Goal: Information Seeking & Learning: Find specific page/section

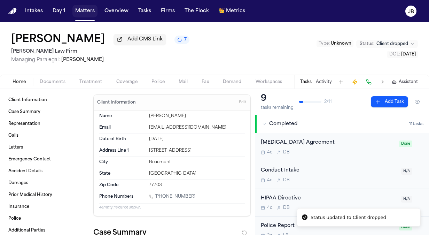
click at [84, 8] on button "Matters" at bounding box center [84, 11] width 25 height 13
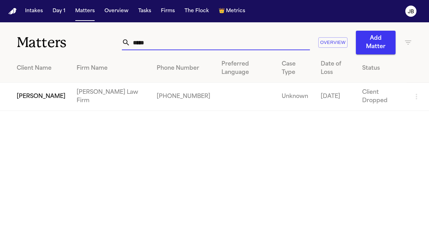
drag, startPoint x: 174, startPoint y: 45, endPoint x: 85, endPoint y: 52, distance: 89.7
click at [85, 52] on div "Matters ***** Overview Add Matter" at bounding box center [214, 38] width 429 height 32
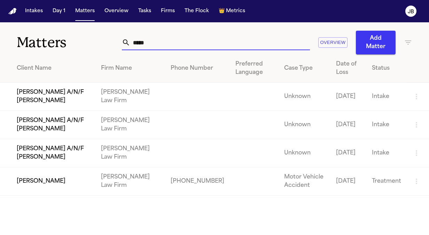
type input "*****"
click at [71, 89] on td "[PERSON_NAME] A/N/F [PERSON_NAME]" at bounding box center [47, 97] width 95 height 28
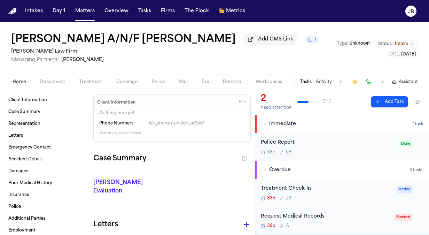
click at [402, 44] on span "Intake" at bounding box center [401, 44] width 13 height 6
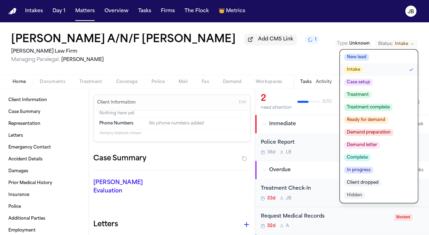
click at [364, 95] on span "Treatment" at bounding box center [358, 94] width 28 height 7
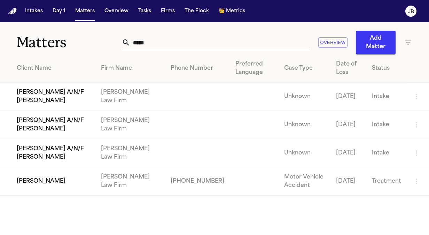
click at [49, 107] on td "[PERSON_NAME] A/N/F [PERSON_NAME]" at bounding box center [47, 97] width 95 height 28
click at [45, 121] on td "[PERSON_NAME] A/N/F [PERSON_NAME]" at bounding box center [47, 125] width 95 height 28
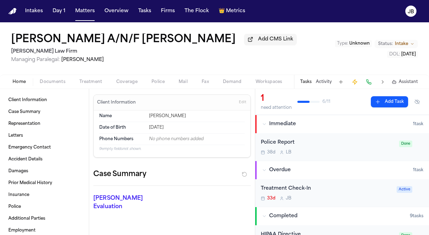
click at [410, 41] on button "Status: Intake" at bounding box center [396, 44] width 43 height 8
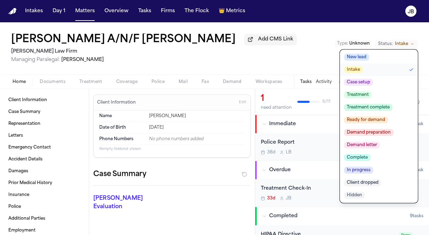
click at [366, 97] on span "Treatment" at bounding box center [358, 94] width 28 height 7
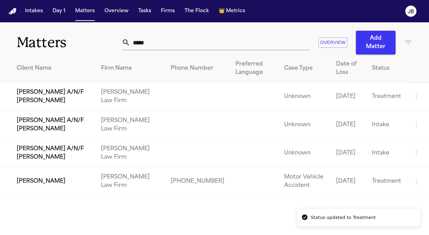
click at [49, 151] on td "[PERSON_NAME] A/N/F [PERSON_NAME]" at bounding box center [47, 153] width 95 height 28
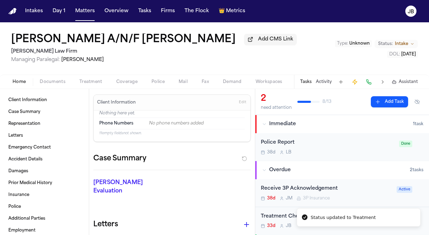
click at [404, 41] on span "Intake" at bounding box center [401, 44] width 13 height 6
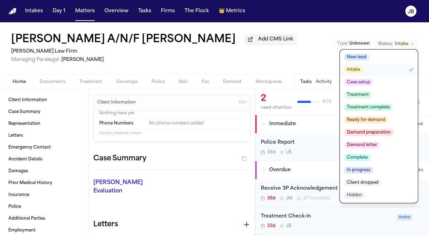
click at [367, 94] on span "Treatment" at bounding box center [358, 94] width 28 height 7
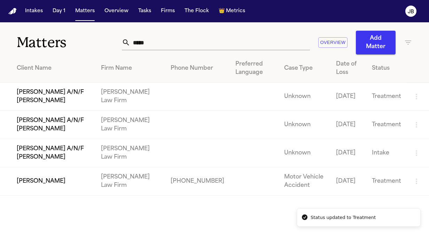
click at [58, 151] on td "[PERSON_NAME] A/N/F [PERSON_NAME]" at bounding box center [47, 153] width 95 height 28
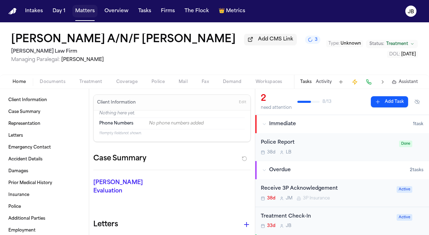
click at [85, 11] on button "Matters" at bounding box center [84, 11] width 25 height 13
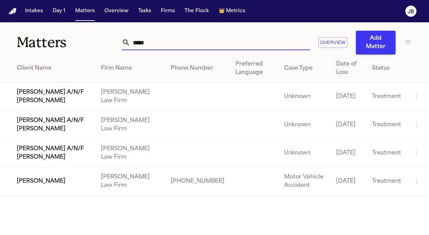
drag, startPoint x: 167, startPoint y: 40, endPoint x: 65, endPoint y: 38, distance: 102.0
click at [65, 38] on div "Matters ***** Overview Add Matter" at bounding box center [214, 38] width 429 height 32
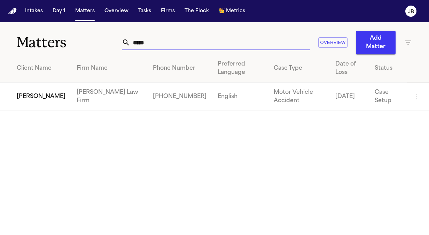
type input "*****"
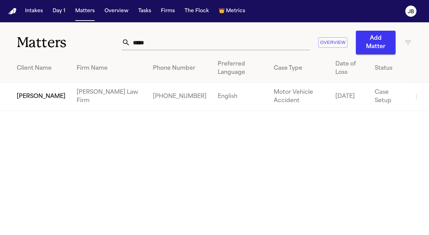
click at [39, 94] on td "[PERSON_NAME]" at bounding box center [35, 97] width 71 height 28
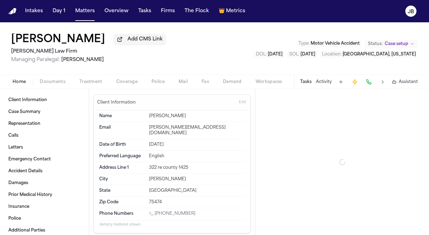
click at [392, 44] on span "Case setup" at bounding box center [396, 44] width 23 height 6
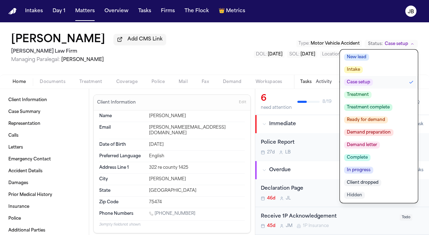
click at [376, 108] on span "Treatment complete" at bounding box center [368, 107] width 48 height 7
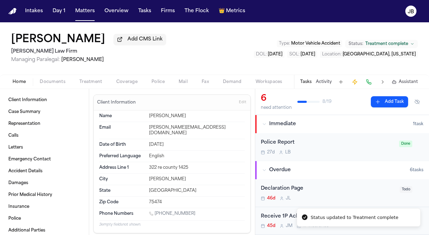
click at [193, 69] on div "[PERSON_NAME] Add CMS Link [PERSON_NAME] Law Firm Managing Paralegal: [PERSON_N…" at bounding box center [214, 48] width 429 height 52
click at [86, 9] on button "Matters" at bounding box center [84, 11] width 25 height 13
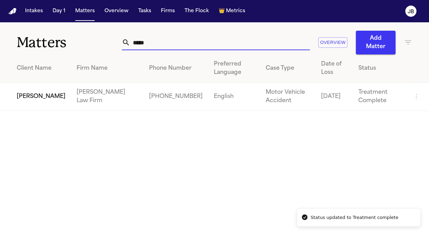
drag, startPoint x: 156, startPoint y: 38, endPoint x: 66, endPoint y: 46, distance: 90.6
click at [66, 46] on div "Matters ***** Overview Add Matter" at bounding box center [214, 38] width 429 height 32
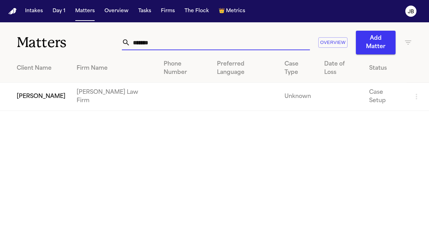
type input "*******"
click at [46, 83] on td "[PERSON_NAME]" at bounding box center [35, 97] width 71 height 28
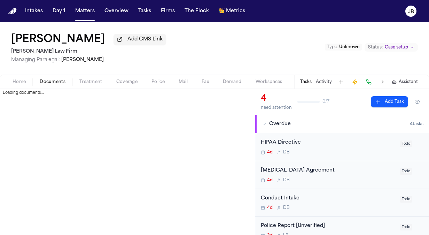
click at [63, 79] on span "Documents" at bounding box center [53, 82] width 26 height 6
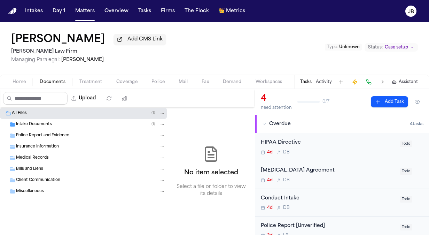
click at [63, 119] on div "Intake Documents ( 1 )" at bounding box center [83, 124] width 167 height 11
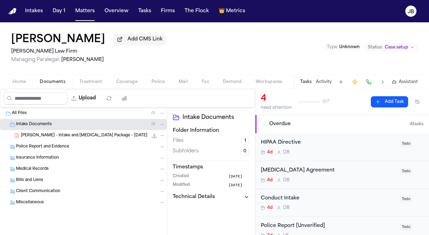
click at [61, 133] on span "[PERSON_NAME] - Intake and [MEDICAL_DATA] Package - [DATE]" at bounding box center [84, 136] width 126 height 6
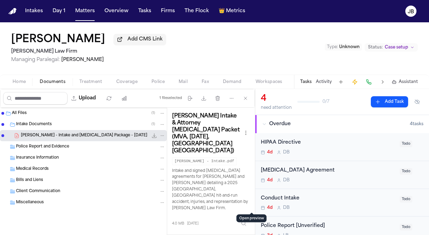
click at [251, 234] on button "Open preview" at bounding box center [251, 238] width 7 height 7
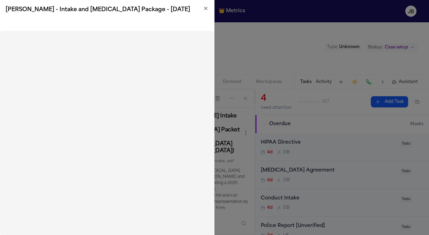
click at [204, 9] on icon "button" at bounding box center [206, 9] width 6 height 6
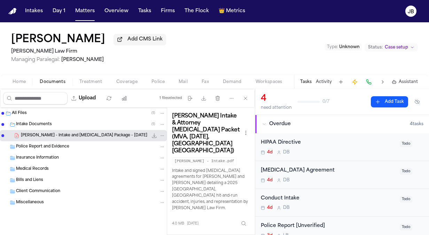
click at [340, 178] on div "4d D B" at bounding box center [328, 180] width 135 height 6
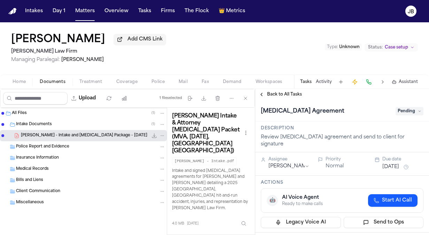
click at [398, 163] on button "[DATE]" at bounding box center [390, 166] width 17 height 7
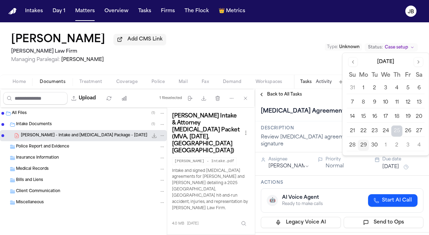
click at [306, 72] on div "[PERSON_NAME] Add CMS Link [PERSON_NAME] Law Firm Managing Paralegal: [PERSON_N…" at bounding box center [214, 48] width 429 height 52
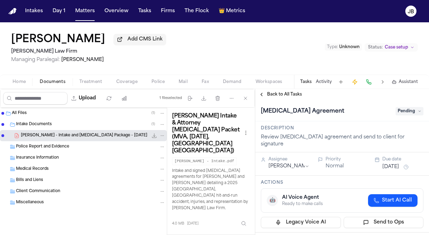
click at [408, 117] on div "[MEDICAL_DATA] Agreement Pending" at bounding box center [342, 110] width 174 height 21
click at [410, 112] on span "Pending" at bounding box center [409, 111] width 28 height 8
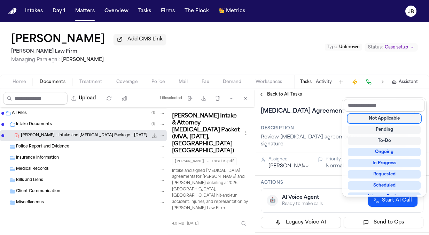
scroll to position [26, 0]
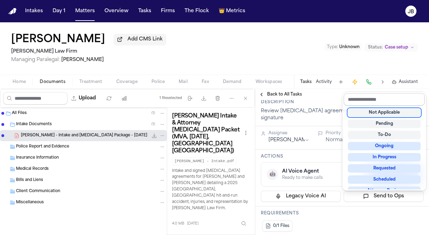
click at [384, 94] on input "text" at bounding box center [384, 99] width 81 height 13
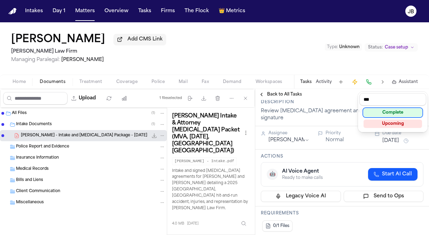
type input "***"
click at [390, 111] on div "Complete" at bounding box center [392, 112] width 58 height 8
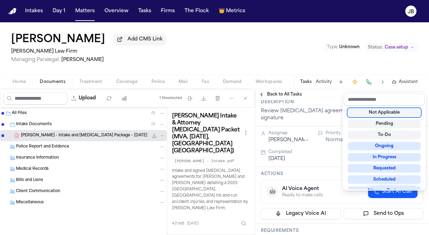
click at [259, 63] on div "[PERSON_NAME] Add CMS Link [PERSON_NAME] Law Firm Managing Paralegal: [PERSON_N…" at bounding box center [214, 128] width 429 height 212
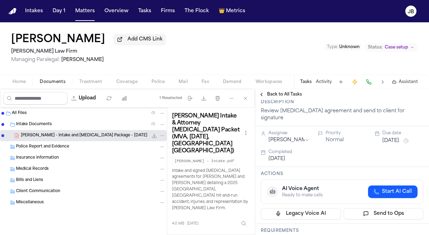
click at [40, 125] on span "Intake Documents" at bounding box center [34, 125] width 36 height 6
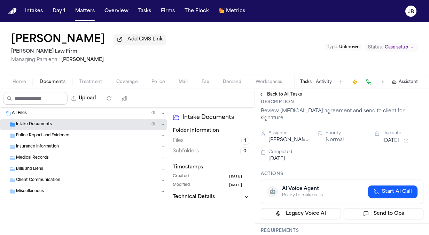
click at [40, 125] on span "Intake Documents" at bounding box center [34, 125] width 36 height 6
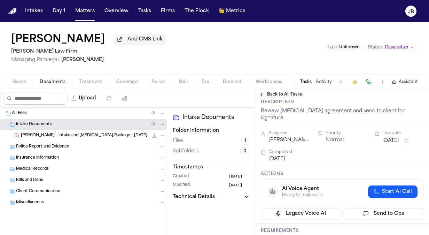
click at [55, 134] on span "[PERSON_NAME] - Intake and [MEDICAL_DATA] Package - [DATE]" at bounding box center [84, 136] width 126 height 6
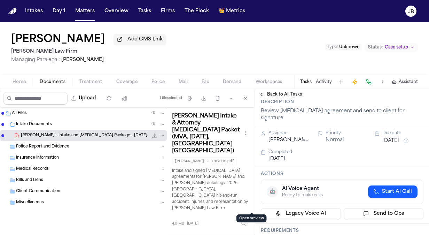
click at [246, 234] on div "Preview" at bounding box center [211, 239] width 88 height 9
click at [252, 234] on button "Open preview" at bounding box center [251, 238] width 7 height 7
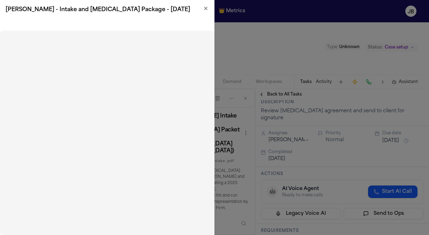
click at [206, 8] on icon "button" at bounding box center [205, 8] width 3 height 3
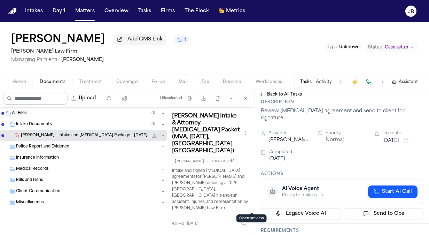
click at [249, 234] on button "Open preview" at bounding box center [251, 238] width 7 height 7
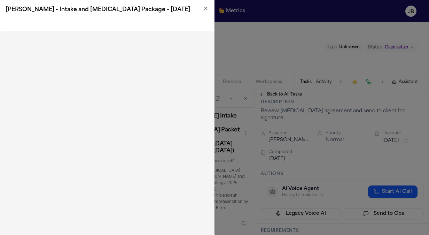
click at [204, 8] on icon "button" at bounding box center [206, 9] width 6 height 6
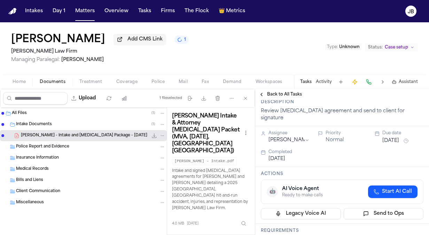
click at [329, 84] on button "Activity" at bounding box center [324, 82] width 16 height 6
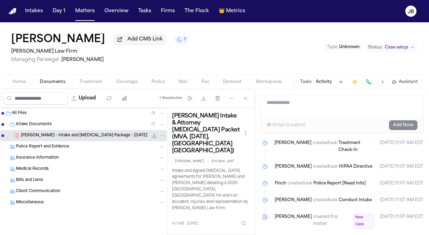
scroll to position [0, 0]
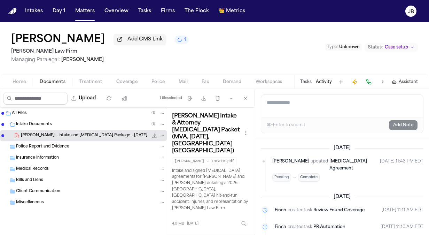
click at [389, 43] on div "Status: Case setup" at bounding box center [391, 47] width 53 height 9
click at [281, 104] on textarea "Add a note to this matter" at bounding box center [342, 106] width 162 height 22
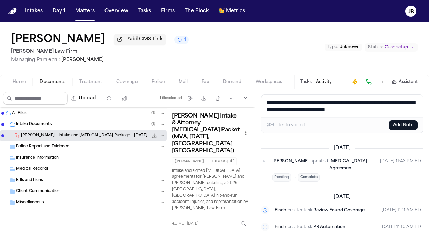
type textarea "**********"
click at [400, 125] on button "Add Note" at bounding box center [403, 125] width 29 height 10
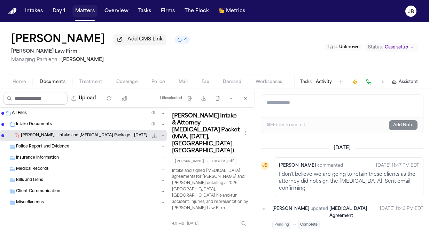
click at [82, 10] on button "Matters" at bounding box center [84, 11] width 25 height 13
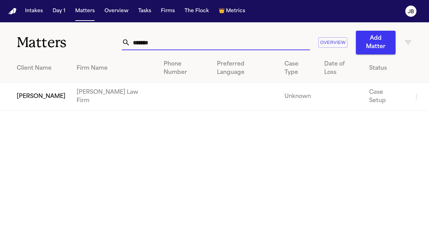
drag, startPoint x: 168, startPoint y: 49, endPoint x: 81, endPoint y: 59, distance: 87.0
click at [81, 59] on div "Matters ******* Overview Add Matter Client Name Firm Name Phone Number Preferre…" at bounding box center [214, 66] width 429 height 88
paste input "**********"
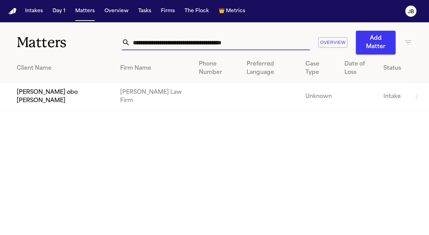
type input "**********"
click at [85, 97] on td "[PERSON_NAME] obo [PERSON_NAME]" at bounding box center [57, 97] width 115 height 28
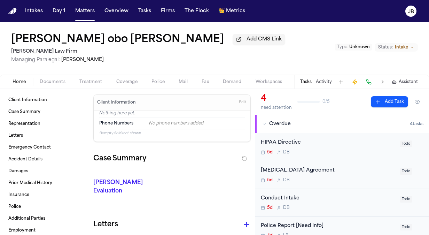
scroll to position [54, 0]
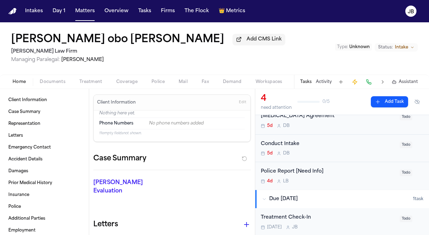
click at [322, 82] on button "Activity" at bounding box center [324, 82] width 16 height 6
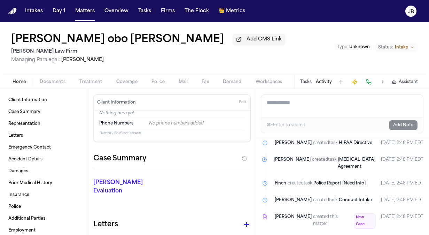
scroll to position [0, 0]
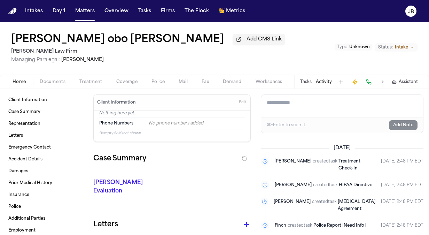
click at [61, 80] on span "Documents" at bounding box center [53, 82] width 26 height 6
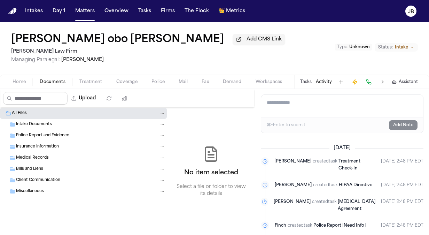
click at [80, 8] on button "Matters" at bounding box center [84, 11] width 25 height 13
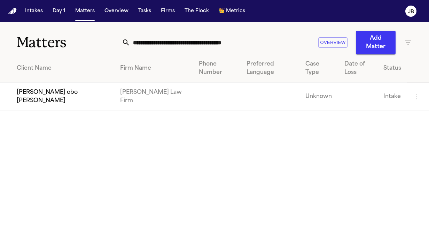
click at [56, 105] on td "[PERSON_NAME] obo [PERSON_NAME]" at bounding box center [57, 97] width 115 height 28
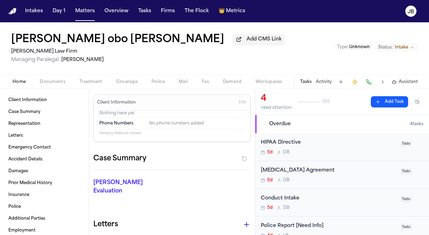
click at [323, 82] on button "Activity" at bounding box center [324, 82] width 16 height 6
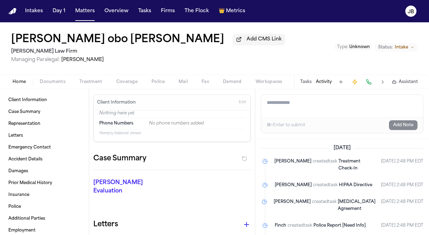
click at [308, 107] on textarea "Add a note to this matter" at bounding box center [342, 106] width 162 height 22
type textarea "*"
type textarea "**********"
click at [403, 128] on button "Add Note" at bounding box center [403, 125] width 29 height 10
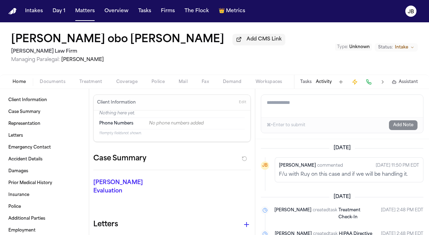
drag, startPoint x: 423, startPoint y: 155, endPoint x: 428, endPoint y: 203, distance: 48.0
click at [428, 203] on div "[DATE] [PERSON_NAME] [PERSON_NAME] commented [DATE] 11:50 PM EDT F/u with Ruy o…" at bounding box center [342, 187] width 174 height 96
drag, startPoint x: 428, startPoint y: 203, endPoint x: 379, endPoint y: 133, distance: 85.4
click at [379, 133] on div "Add a note to this matter ⌘+Enter to submit Add Note" at bounding box center [342, 114] width 174 height 50
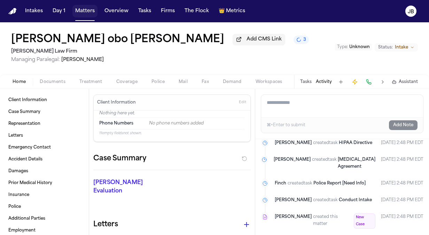
click at [78, 15] on button "Matters" at bounding box center [84, 11] width 25 height 13
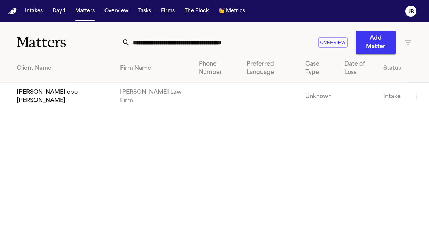
click at [156, 45] on input "**********" at bounding box center [220, 42] width 180 height 15
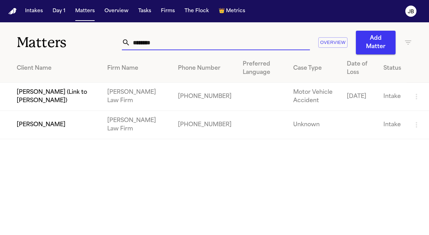
type input "********"
click at [62, 119] on td "[PERSON_NAME]" at bounding box center [51, 125] width 102 height 28
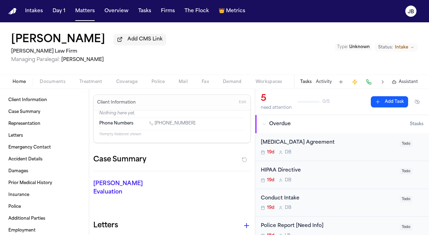
click at [323, 84] on button "Activity" at bounding box center [324, 82] width 16 height 6
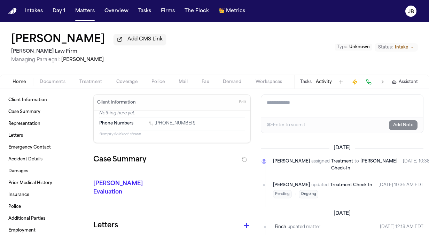
click at [55, 83] on span "Documents" at bounding box center [53, 82] width 26 height 6
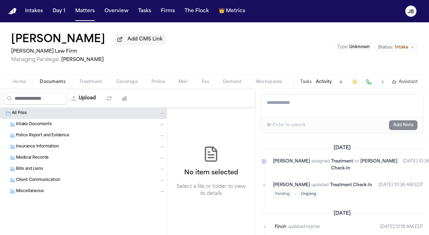
click at [33, 125] on span "Intake Documents" at bounding box center [34, 125] width 36 height 6
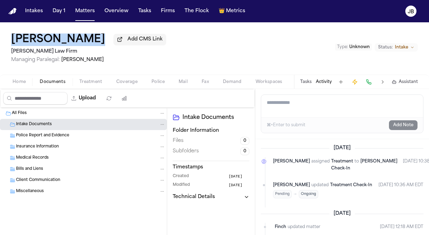
drag, startPoint x: 3, startPoint y: 37, endPoint x: 128, endPoint y: 38, distance: 125.0
click at [128, 38] on div "[PERSON_NAME] Add CMS Link [PERSON_NAME] Law Firm Managing Paralegal: [PERSON_N…" at bounding box center [214, 48] width 429 height 52
click at [88, 13] on button "Matters" at bounding box center [84, 11] width 25 height 13
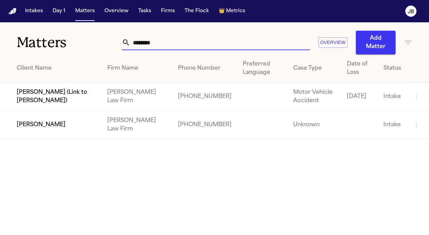
drag, startPoint x: 165, startPoint y: 44, endPoint x: 88, endPoint y: 120, distance: 108.6
click at [88, 120] on div "Matters ******** Overview Add Matter Client Name Firm Name Phone Number Preferr…" at bounding box center [214, 80] width 429 height 117
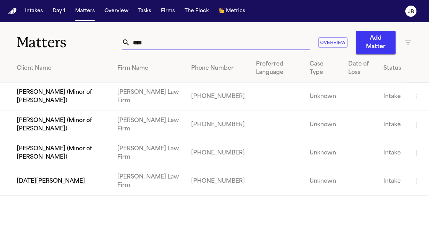
type input "****"
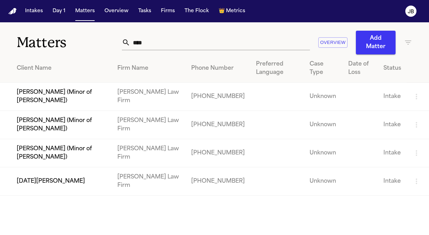
click at [53, 177] on td "[DATE][PERSON_NAME]" at bounding box center [56, 181] width 112 height 28
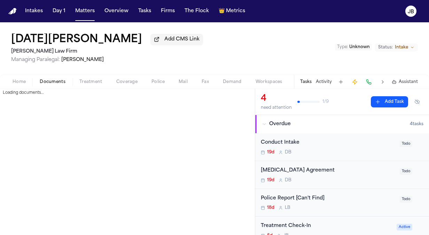
click at [47, 80] on span "Documents" at bounding box center [53, 82] width 26 height 6
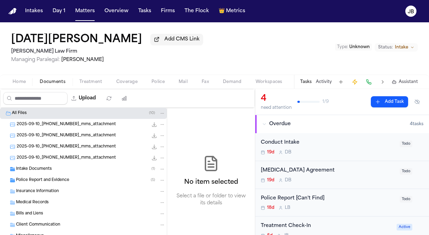
click at [24, 172] on div "Intake Documents ( 1 )" at bounding box center [83, 168] width 167 height 11
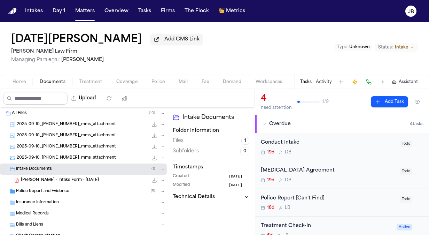
click at [30, 179] on span "[PERSON_NAME] - Intake Form - [DATE]" at bounding box center [60, 180] width 78 height 6
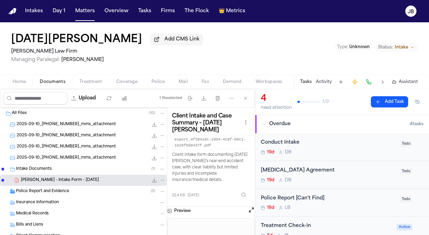
click at [253, 210] on button "Open preview" at bounding box center [251, 209] width 7 height 7
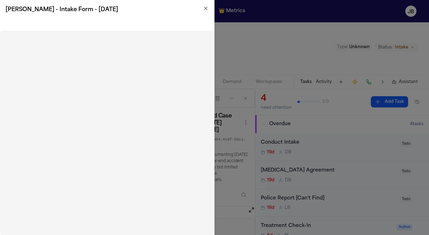
click at [204, 13] on h2 "[PERSON_NAME] - Intake Form - [DATE]" at bounding box center [107, 10] width 203 height 8
click at [204, 6] on icon "button" at bounding box center [206, 9] width 6 height 6
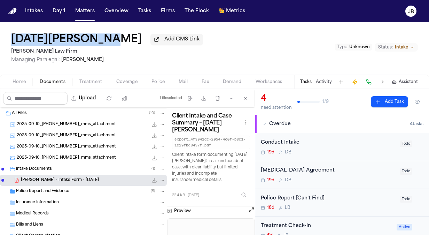
drag, startPoint x: 7, startPoint y: 38, endPoint x: 107, endPoint y: 27, distance: 101.3
click at [107, 27] on div "[DATE][PERSON_NAME] Add CMS Link [PERSON_NAME] Law Firm Managing Paralegal: [PE…" at bounding box center [214, 48] width 429 height 52
click at [12, 79] on button "Home" at bounding box center [19, 82] width 27 height 8
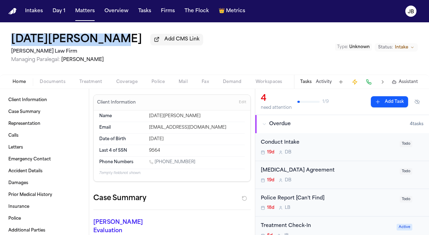
click at [49, 83] on span "Documents" at bounding box center [53, 82] width 26 height 6
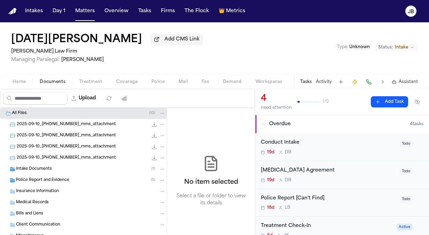
click at [58, 171] on div "Intake Documents ( 1 )" at bounding box center [90, 169] width 149 height 6
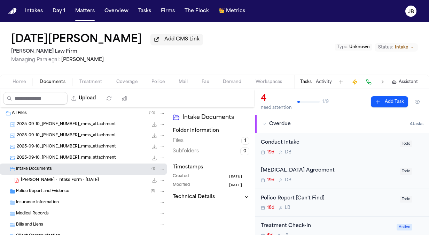
click at [56, 190] on span "Police Report and Evidence" at bounding box center [42, 191] width 53 height 6
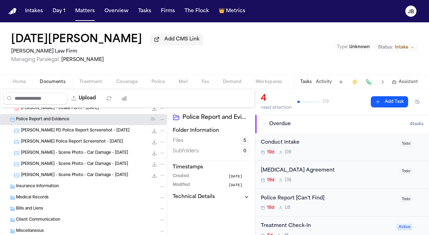
scroll to position [89, 0]
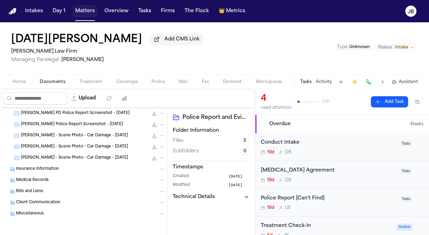
click at [84, 15] on button "Matters" at bounding box center [84, 11] width 25 height 13
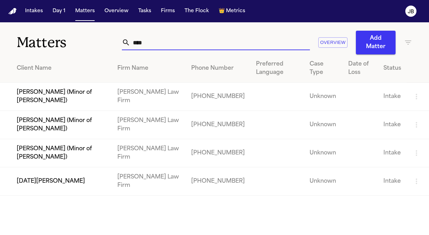
drag, startPoint x: 135, startPoint y: 44, endPoint x: 90, endPoint y: 44, distance: 45.6
click at [90, 44] on div "Matters **** Overview Add Matter" at bounding box center [214, 38] width 429 height 32
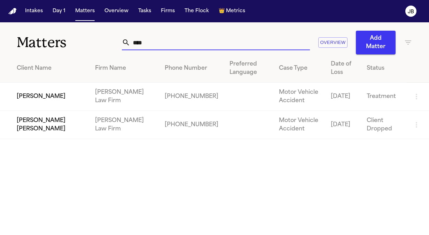
type input "****"
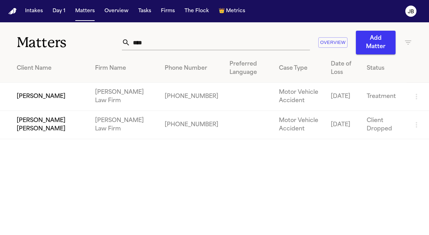
click at [61, 94] on td "[PERSON_NAME]" at bounding box center [44, 97] width 89 height 28
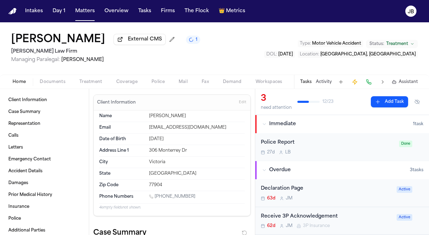
click at [324, 79] on button "Activity" at bounding box center [324, 82] width 16 height 6
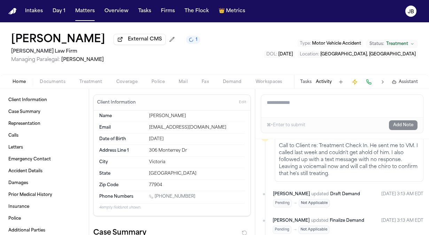
scroll to position [535, 0]
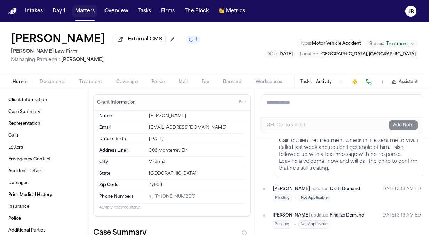
click at [84, 11] on button "Matters" at bounding box center [84, 11] width 25 height 13
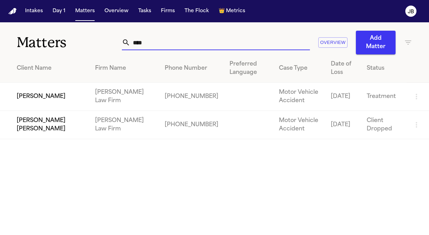
drag, startPoint x: 142, startPoint y: 43, endPoint x: 102, endPoint y: 37, distance: 40.1
click at [102, 37] on div "Matters **** Overview Add Matter" at bounding box center [214, 38] width 429 height 32
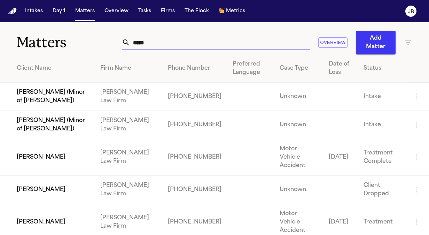
type input "****"
click at [40, 204] on td "[PERSON_NAME]" at bounding box center [47, 222] width 95 height 37
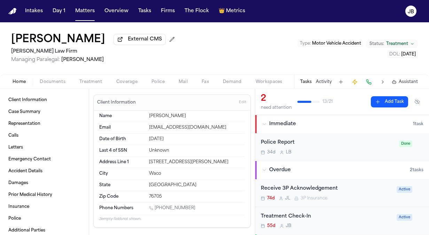
click at [321, 81] on button "Activity" at bounding box center [324, 82] width 16 height 6
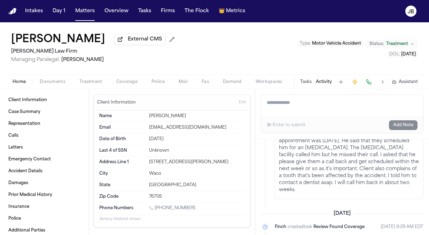
scroll to position [291, 0]
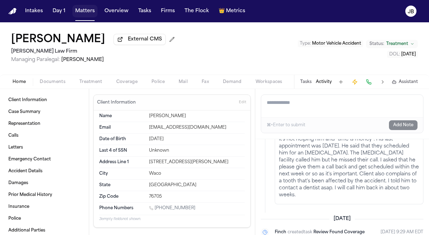
click at [89, 15] on button "Matters" at bounding box center [84, 11] width 25 height 13
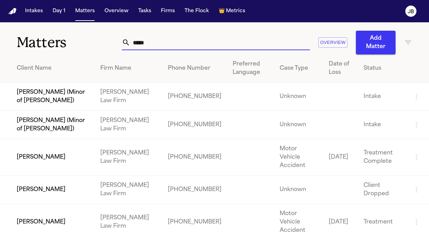
drag, startPoint x: 157, startPoint y: 40, endPoint x: 77, endPoint y: 52, distance: 81.6
click at [77, 52] on div "Matters **** Overview Add Matter" at bounding box center [214, 38] width 429 height 32
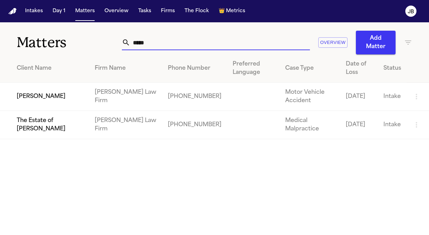
type input "*****"
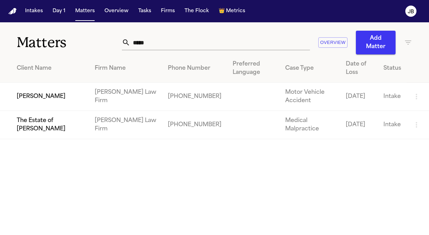
click at [46, 102] on td "[PERSON_NAME]" at bounding box center [44, 97] width 89 height 28
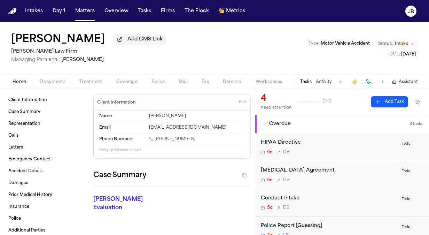
click at [326, 81] on button "Activity" at bounding box center [324, 82] width 16 height 6
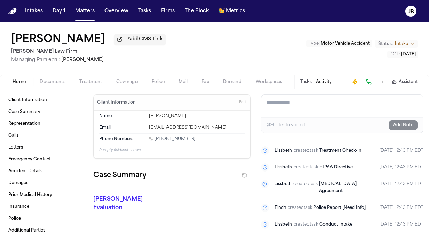
scroll to position [174, 0]
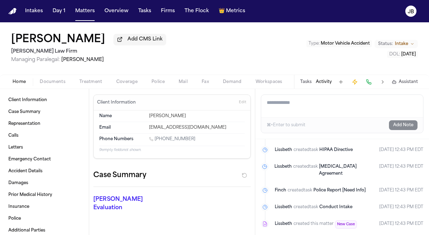
click at [48, 84] on span "Documents" at bounding box center [53, 82] width 26 height 6
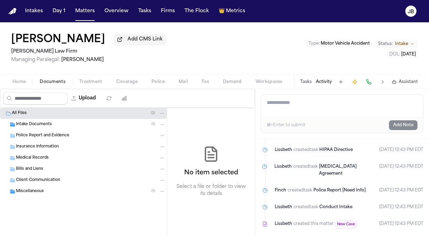
click at [34, 123] on span "Intake Documents" at bounding box center [34, 125] width 36 height 6
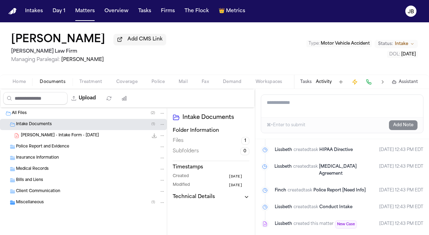
click at [55, 135] on span "[PERSON_NAME] - Intake Form - [DATE]" at bounding box center [60, 136] width 78 height 6
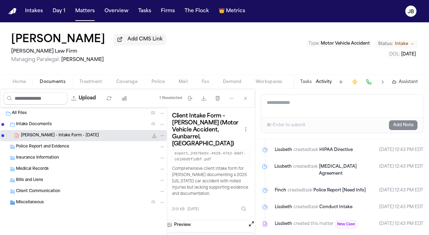
click at [252, 220] on button "Open preview" at bounding box center [251, 223] width 7 height 7
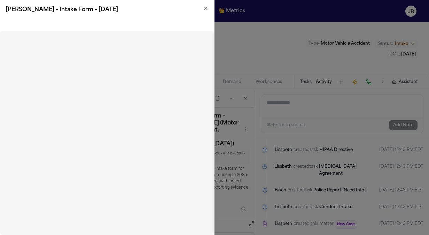
click at [204, 9] on icon "button" at bounding box center [206, 9] width 6 height 6
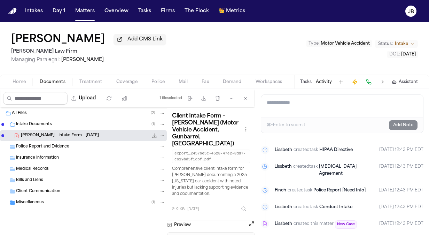
click at [97, 14] on div "Intakes Day 1 Matters Overview Tasks Firms The Flock 👑 Metrics" at bounding box center [135, 11] width 226 height 13
click at [89, 13] on button "Matters" at bounding box center [84, 11] width 25 height 13
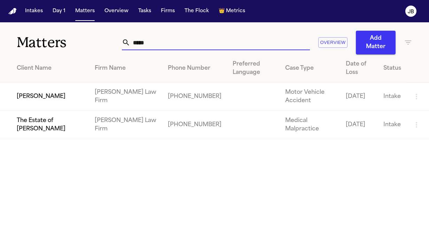
drag, startPoint x: 148, startPoint y: 45, endPoint x: 85, endPoint y: 50, distance: 63.6
click at [85, 50] on div "Matters ***** Overview Add Matter" at bounding box center [214, 38] width 429 height 32
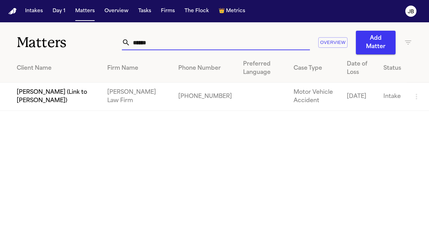
type input "*****"
click at [66, 91] on td "[PERSON_NAME] (Link to [PERSON_NAME])" at bounding box center [51, 97] width 102 height 28
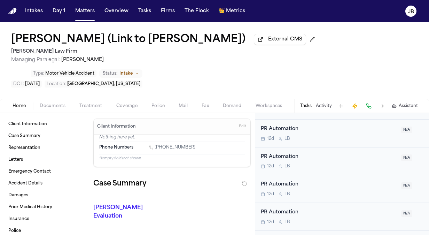
scroll to position [327, 0]
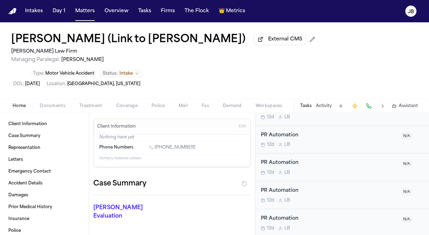
click at [324, 107] on button "Activity" at bounding box center [324, 106] width 16 height 6
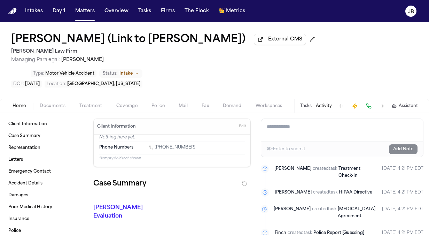
scroll to position [0, 0]
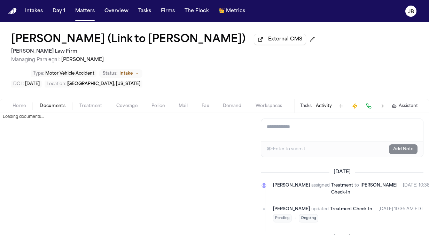
click at [41, 103] on span "Documents" at bounding box center [53, 106] width 26 height 6
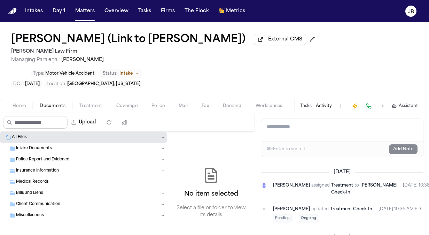
click at [34, 146] on span "Intake Documents" at bounding box center [34, 149] width 36 height 6
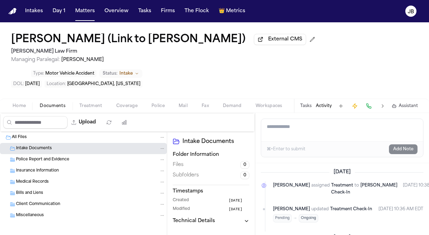
drag, startPoint x: 1, startPoint y: 35, endPoint x: 237, endPoint y: 40, distance: 236.4
click at [237, 40] on div "[PERSON_NAME] (Link to [PERSON_NAME]) External CMS [PERSON_NAME] Law Firm Manag…" at bounding box center [214, 60] width 429 height 76
click at [84, 11] on button "Matters" at bounding box center [84, 11] width 25 height 13
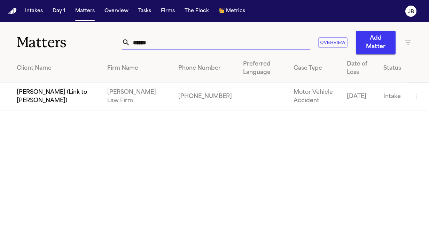
drag, startPoint x: 163, startPoint y: 46, endPoint x: 77, endPoint y: 60, distance: 87.1
click at [77, 60] on div "Matters ***** Overview Add Matter Client Name Firm Name Phone Number Preferred …" at bounding box center [214, 66] width 429 height 88
paste input "**********"
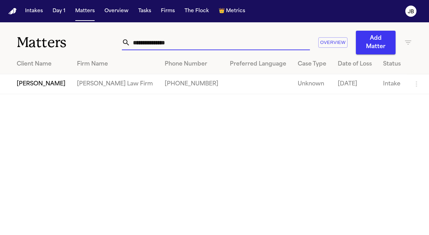
type input "**********"
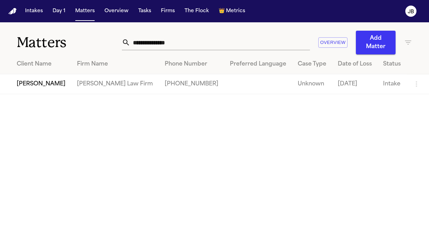
click at [55, 82] on td "[PERSON_NAME]" at bounding box center [35, 84] width 71 height 20
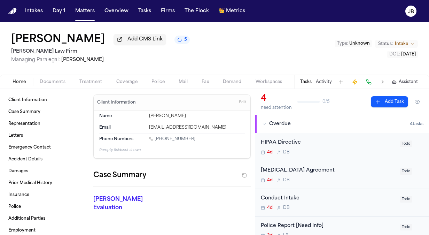
click at [324, 82] on button "Activity" at bounding box center [324, 82] width 16 height 6
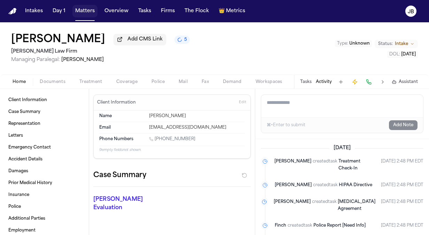
click at [80, 10] on button "Matters" at bounding box center [84, 11] width 25 height 13
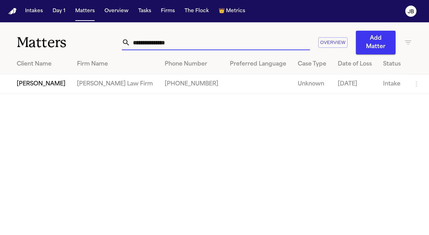
drag, startPoint x: 182, startPoint y: 45, endPoint x: 0, endPoint y: 55, distance: 182.1
click at [0, 55] on html "**********" at bounding box center [214, 117] width 429 height 235
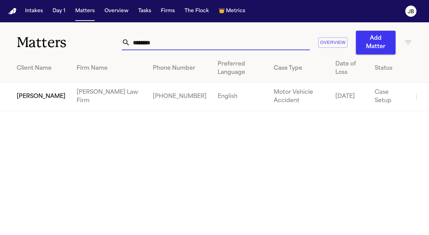
type input "********"
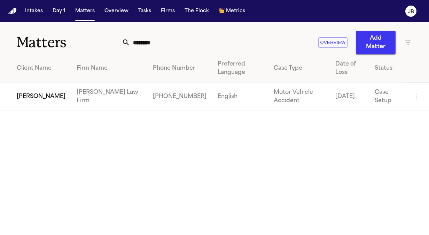
click at [31, 95] on td "[PERSON_NAME]" at bounding box center [35, 97] width 71 height 28
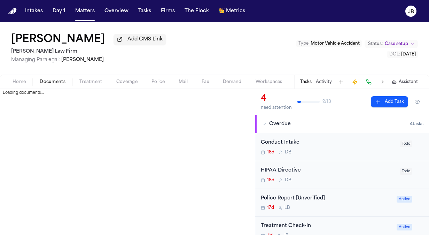
click at [54, 79] on span "Documents" at bounding box center [53, 82] width 26 height 6
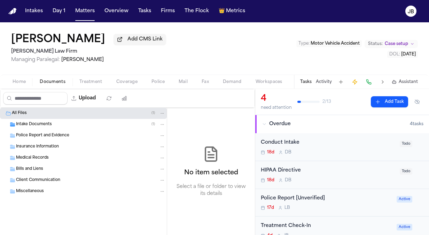
click at [21, 126] on span "Intake Documents" at bounding box center [34, 125] width 36 height 6
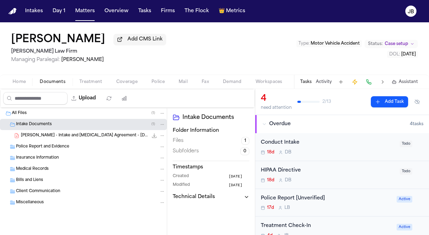
click at [91, 134] on span "[PERSON_NAME] - Intake and [MEDICAL_DATA] Agreement - [DATE]" at bounding box center [84, 136] width 127 height 6
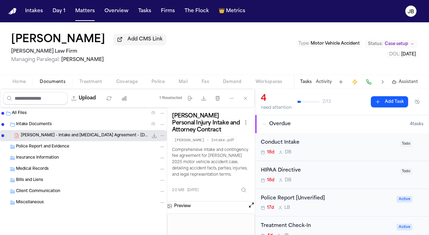
click at [249, 201] on button "Open preview" at bounding box center [251, 204] width 7 height 7
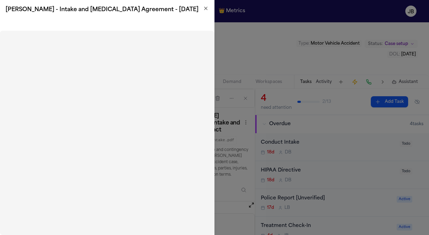
click at [205, 8] on icon "button" at bounding box center [205, 8] width 3 height 3
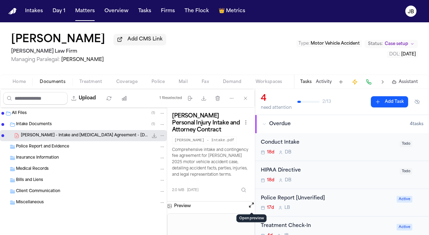
click at [84, 10] on button "Matters" at bounding box center [84, 11] width 25 height 13
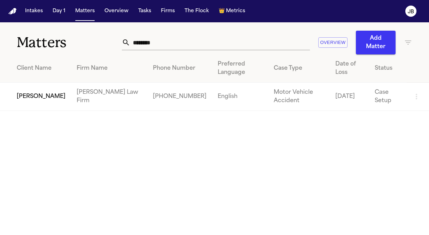
click at [174, 40] on input "********" at bounding box center [220, 42] width 180 height 15
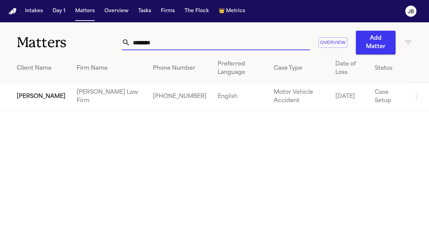
click at [174, 40] on input "********" at bounding box center [220, 42] width 180 height 15
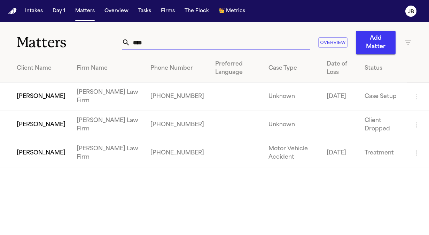
type input "****"
click at [32, 95] on td "[PERSON_NAME]" at bounding box center [35, 97] width 71 height 28
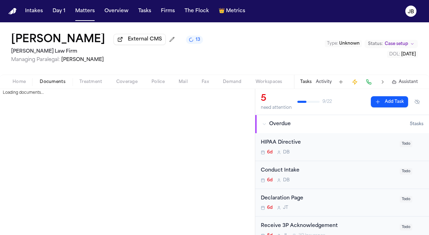
click at [51, 78] on button "Documents" at bounding box center [53, 82] width 40 height 8
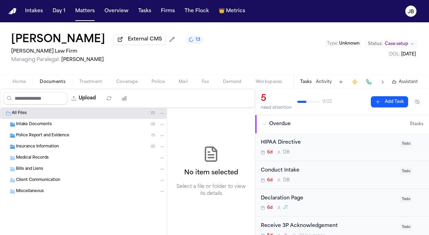
click at [40, 126] on span "Intake Documents" at bounding box center [34, 125] width 36 height 6
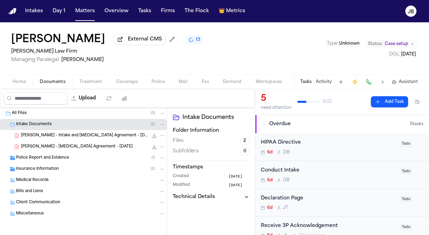
click at [44, 136] on span "[PERSON_NAME] - Intake and [MEDICAL_DATA] Agreement - [DATE]" at bounding box center [84, 136] width 127 height 6
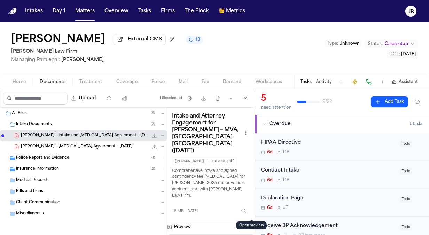
click at [252, 222] on button "Open preview" at bounding box center [251, 225] width 7 height 7
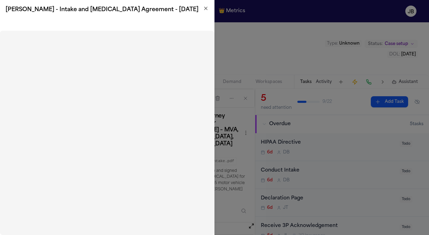
click at [205, 8] on icon "button" at bounding box center [206, 9] width 6 height 6
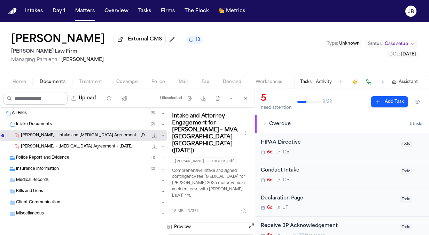
click at [69, 147] on span "[PERSON_NAME] - [MEDICAL_DATA] Agreement - [DATE]" at bounding box center [77, 147] width 112 height 6
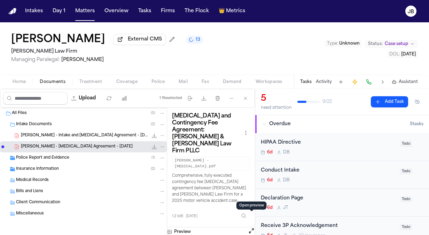
click at [252, 227] on button "Open preview" at bounding box center [251, 230] width 7 height 7
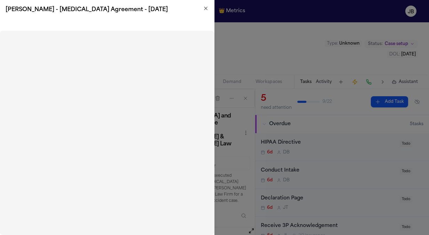
click at [204, 9] on icon "button" at bounding box center [206, 9] width 6 height 6
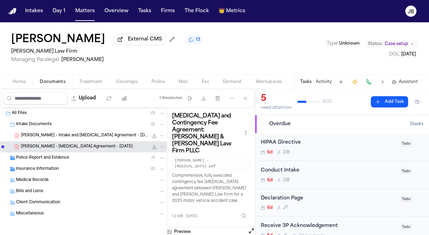
click at [311, 82] on button "Tasks" at bounding box center [305, 82] width 11 height 6
click at [320, 80] on button "Activity" at bounding box center [324, 82] width 16 height 6
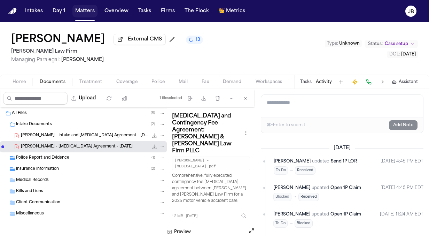
click at [80, 9] on button "Matters" at bounding box center [84, 11] width 25 height 13
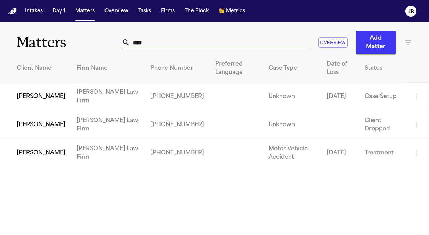
drag, startPoint x: 160, startPoint y: 46, endPoint x: 13, endPoint y: 48, distance: 146.9
click at [13, 48] on div "Matters **** Overview Add Matter" at bounding box center [214, 38] width 429 height 32
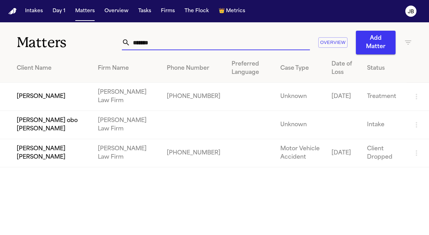
type input "*******"
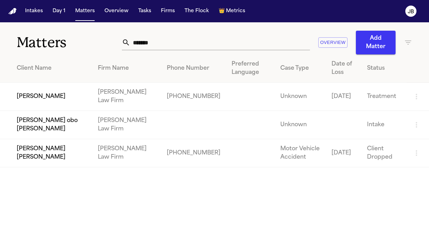
click at [23, 93] on td "[PERSON_NAME]" at bounding box center [46, 97] width 92 height 28
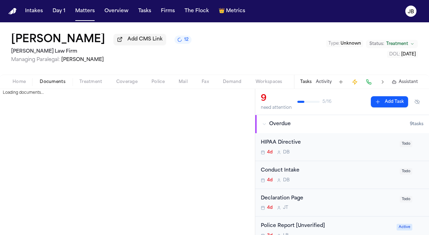
click at [52, 78] on button "Documents" at bounding box center [53, 82] width 40 height 8
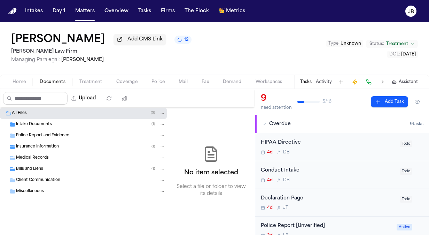
click at [40, 119] on div "Intake Documents ( 1 )" at bounding box center [83, 124] width 167 height 11
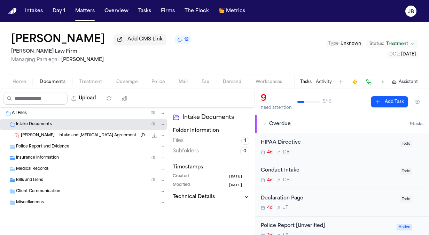
click at [61, 134] on span "[PERSON_NAME] - Intake and [MEDICAL_DATA] Agreement - [DATE]" at bounding box center [84, 136] width 127 height 6
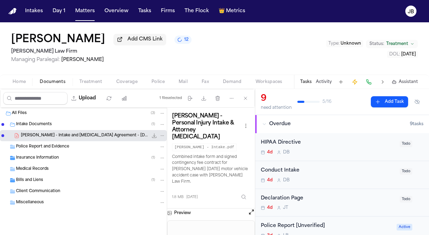
click at [248, 199] on div "[PERSON_NAME] - Personal Injury Intake & Attorney [MEDICAL_DATA] [PERSON_NAME] …" at bounding box center [211, 158] width 88 height 101
click at [253, 208] on button "Open preview" at bounding box center [251, 211] width 7 height 7
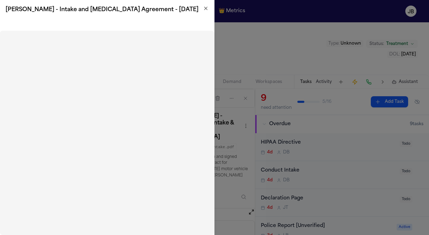
click at [203, 6] on icon "button" at bounding box center [206, 9] width 6 height 6
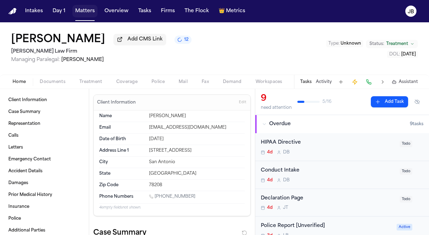
click at [85, 13] on button "Matters" at bounding box center [84, 11] width 25 height 13
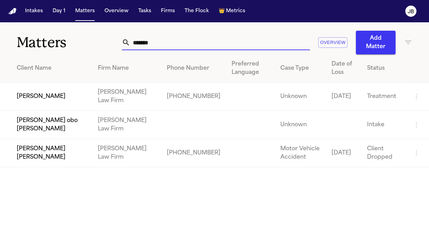
drag, startPoint x: 114, startPoint y: 49, endPoint x: 56, endPoint y: 66, distance: 60.3
click at [56, 66] on div "Matters ******* Overview Add Matter Client Name Firm Name Phone Number Preferre…" at bounding box center [214, 94] width 429 height 145
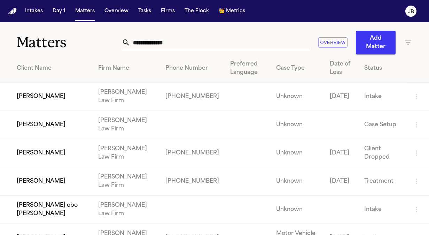
click at [77, 157] on td "[PERSON_NAME]" at bounding box center [46, 153] width 93 height 28
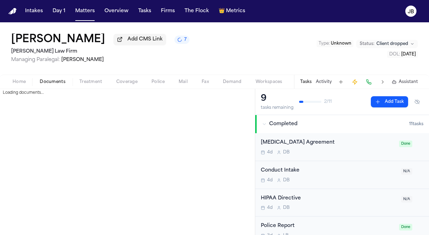
click at [49, 84] on span "Documents" at bounding box center [53, 82] width 26 height 6
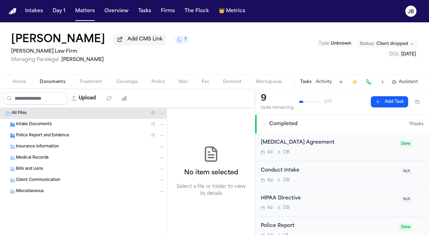
click at [38, 122] on span "Intake Documents" at bounding box center [34, 125] width 36 height 6
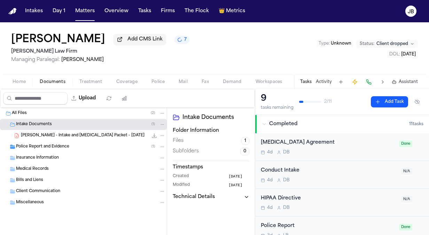
click at [78, 135] on span "[PERSON_NAME] - Intake and [MEDICAL_DATA] Packet - [DATE]" at bounding box center [83, 136] width 124 height 6
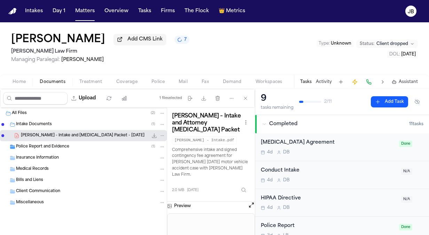
click at [247, 204] on div "Preview" at bounding box center [211, 205] width 88 height 9
click at [252, 204] on button "Open preview" at bounding box center [251, 204] width 7 height 7
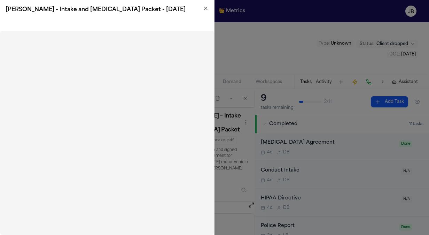
click at [207, 9] on icon "button" at bounding box center [206, 9] width 6 height 6
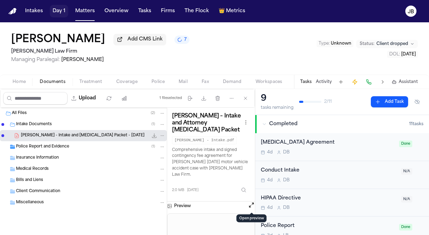
click at [66, 10] on button "Day 1" at bounding box center [59, 11] width 18 height 13
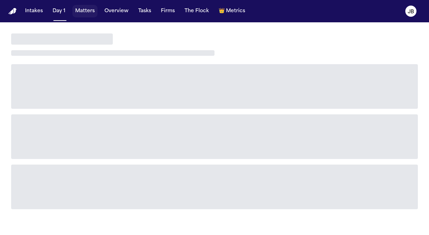
click at [80, 15] on button "Matters" at bounding box center [84, 11] width 25 height 13
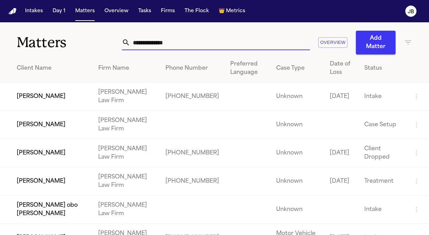
drag, startPoint x: 174, startPoint y: 46, endPoint x: 72, endPoint y: 46, distance: 102.0
click at [72, 46] on div "Matters Overview Add Matter" at bounding box center [214, 38] width 429 height 32
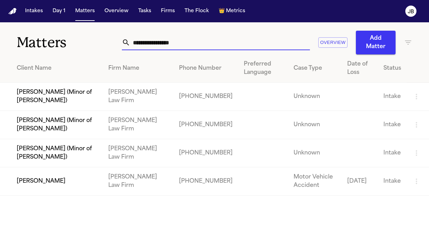
type input "**********"
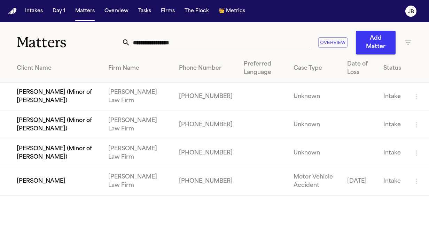
click at [54, 168] on td "[PERSON_NAME]" at bounding box center [51, 181] width 103 height 28
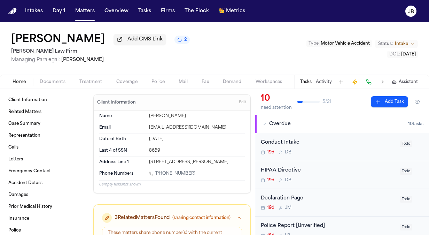
click at [47, 82] on span "Documents" at bounding box center [53, 82] width 26 height 6
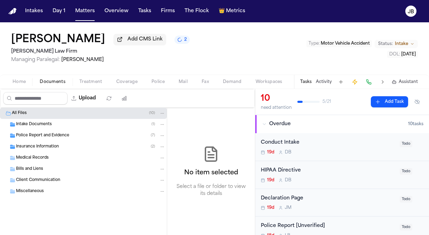
click at [39, 142] on div "Insurance Information ( 2 )" at bounding box center [83, 146] width 167 height 11
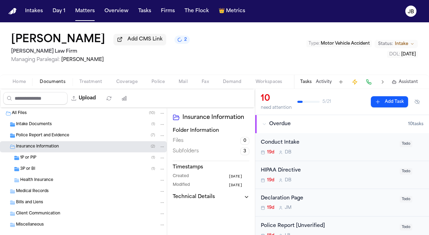
click at [42, 158] on div "1P or PIP ( 1 )" at bounding box center [92, 158] width 145 height 6
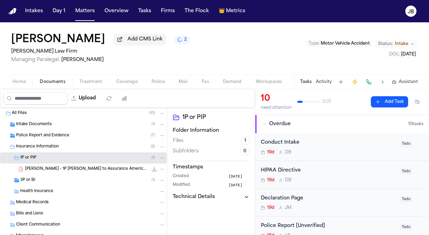
click at [41, 177] on div "3P or BI ( 1 )" at bounding box center [92, 180] width 145 height 6
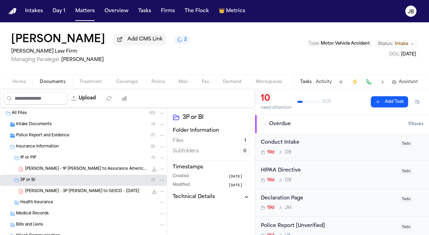
click at [88, 12] on button "Matters" at bounding box center [84, 11] width 25 height 13
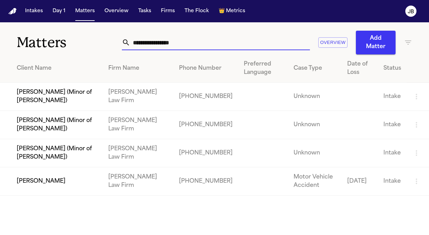
drag, startPoint x: 189, startPoint y: 39, endPoint x: 29, endPoint y: 41, distance: 159.8
click at [29, 41] on div "**********" at bounding box center [214, 38] width 429 height 32
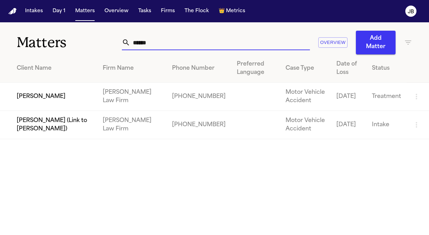
type input "******"
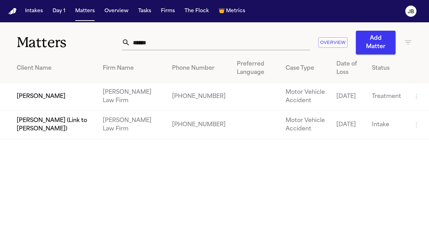
click at [41, 90] on td "[PERSON_NAME]" at bounding box center [48, 97] width 97 height 28
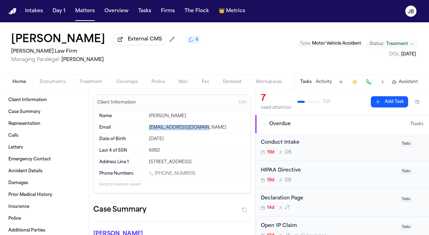
drag, startPoint x: 201, startPoint y: 122, endPoint x: 145, endPoint y: 130, distance: 56.6
click at [145, 130] on div "Email [PERSON_NAME][EMAIL_ADDRESS][DOMAIN_NAME]" at bounding box center [172, 127] width 146 height 11
copy div "[EMAIL_ADDRESS][DOMAIN_NAME]"
drag, startPoint x: 191, startPoint y: 172, endPoint x: 155, endPoint y: 174, distance: 35.9
click at [155, 174] on div "[PHONE_NUMBER]" at bounding box center [197, 174] width 96 height 7
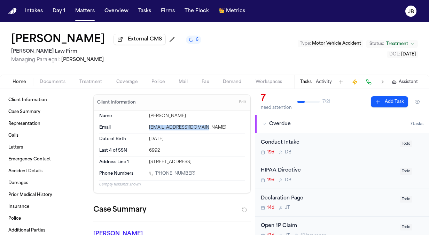
copy link "[PHONE_NUMBER]"
drag, startPoint x: 240, startPoint y: 159, endPoint x: 145, endPoint y: 165, distance: 95.2
click at [145, 165] on div "Name [PERSON_NAME] Email [EMAIL_ADDRESS][DOMAIN_NAME] Date of Birth [DEMOGRAPHI…" at bounding box center [172, 151] width 157 height 82
copy div "[STREET_ADDRESS]"
click at [324, 82] on button "Activity" at bounding box center [324, 82] width 16 height 6
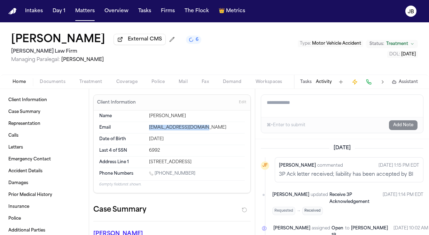
click at [301, 81] on button "Tasks" at bounding box center [305, 82] width 11 height 6
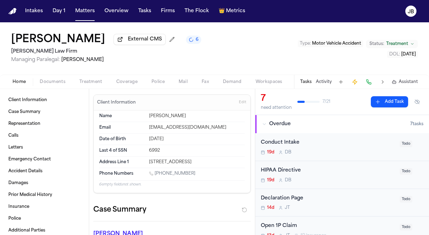
click at [341, 173] on div "HIPAA Directive" at bounding box center [328, 170] width 135 height 8
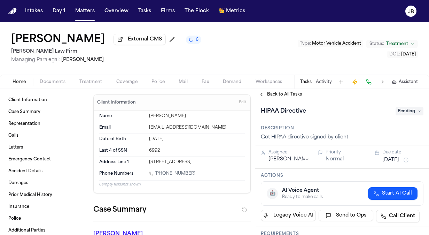
click at [292, 157] on html "Intakes Day 1 Matters Overview Tasks Firms The Flock 👑 Metrics JB [PERSON_NAME]…" at bounding box center [214, 117] width 429 height 235
click at [392, 158] on button "[DATE]" at bounding box center [390, 159] width 17 height 7
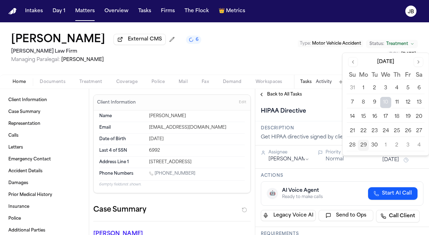
click at [385, 100] on button "10" at bounding box center [385, 102] width 11 height 11
click at [354, 64] on button "Go to previous month" at bounding box center [353, 62] width 10 height 10
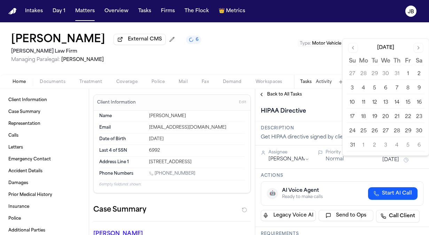
click at [407, 130] on button "29" at bounding box center [407, 130] width 11 height 11
click at [414, 45] on button "Go to next month" at bounding box center [419, 48] width 10 height 10
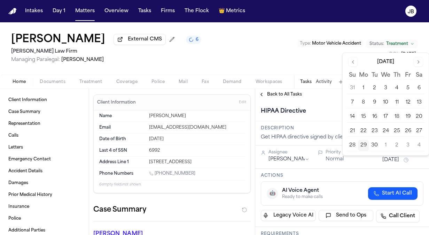
click at [361, 141] on button "29" at bounding box center [363, 145] width 11 height 11
click at [319, 99] on div "Back to All Tasks" at bounding box center [342, 94] width 174 height 11
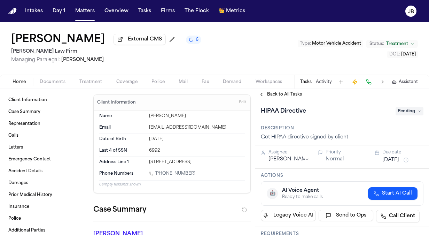
click at [400, 109] on span "Pending" at bounding box center [409, 111] width 28 height 8
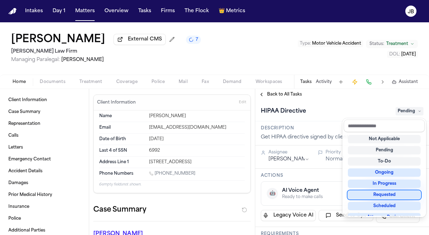
click at [393, 191] on div "Requested" at bounding box center [384, 194] width 73 height 8
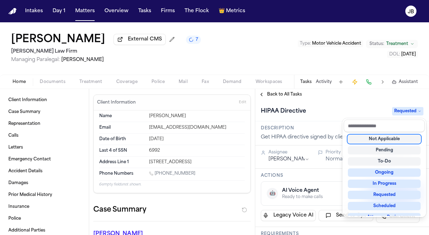
click at [351, 104] on div "HIPAA Directive Requested" at bounding box center [342, 110] width 174 height 21
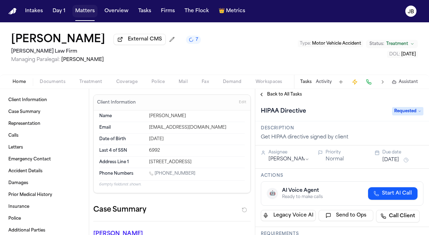
click at [87, 10] on button "Matters" at bounding box center [84, 11] width 25 height 13
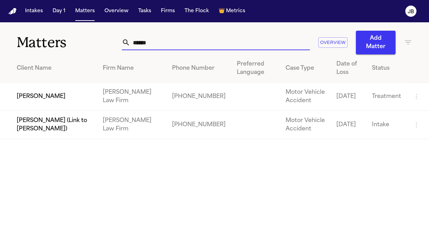
drag, startPoint x: 158, startPoint y: 43, endPoint x: 92, endPoint y: 37, distance: 66.1
click at [92, 37] on div "Matters ****** Overview Add Matter" at bounding box center [214, 38] width 429 height 32
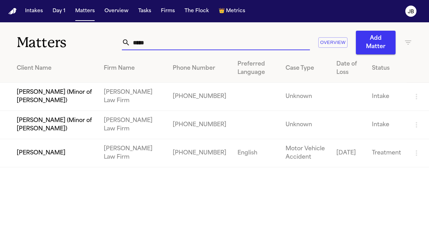
type input "*****"
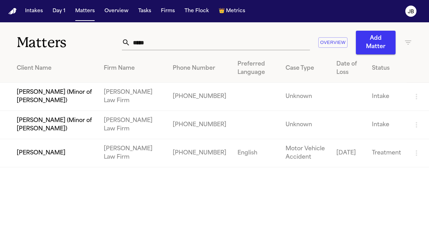
click at [48, 147] on td "[PERSON_NAME]" at bounding box center [49, 153] width 98 height 28
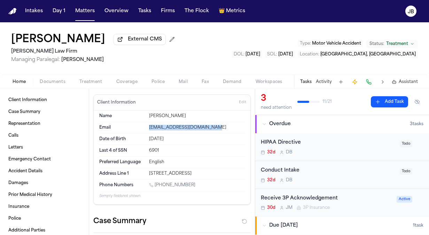
drag, startPoint x: 212, startPoint y: 127, endPoint x: 144, endPoint y: 128, distance: 67.2
click at [144, 128] on div "Email [EMAIL_ADDRESS][DOMAIN_NAME]" at bounding box center [172, 127] width 146 height 11
copy div "[EMAIL_ADDRESS][DOMAIN_NAME]"
drag, startPoint x: 191, startPoint y: 186, endPoint x: 155, endPoint y: 185, distance: 36.2
click at [155, 185] on div "[PHONE_NUMBER]" at bounding box center [197, 185] width 96 height 7
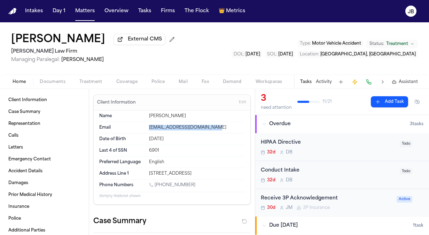
copy link "[PHONE_NUMBER]"
drag, startPoint x: 216, startPoint y: 171, endPoint x: 135, endPoint y: 176, distance: 80.6
click at [135, 176] on div "Address Line [GEOGRAPHIC_DATA][STREET_ADDRESS]" at bounding box center [172, 173] width 146 height 11
copy div "[STREET_ADDRESS]"
click at [350, 147] on div "HIPAA Directive 32d D B" at bounding box center [328, 147] width 135 height 16
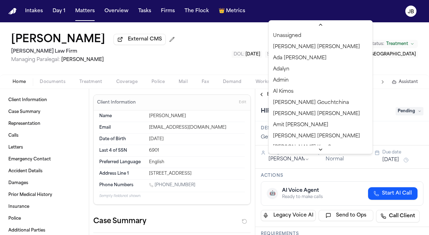
click at [279, 158] on html "Intakes Day 1 Matters Overview Tasks Firms The Flock 👑 Metrics [PERSON_NAME] Ex…" at bounding box center [214, 117] width 429 height 235
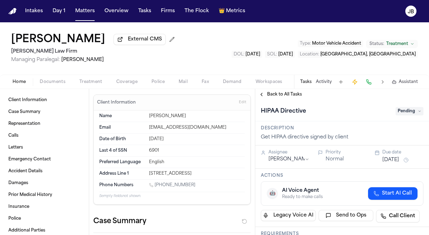
click at [392, 159] on button "[DATE]" at bounding box center [390, 159] width 17 height 7
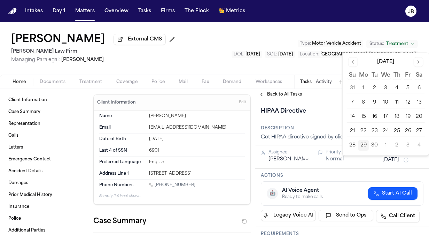
click at [362, 144] on button "29" at bounding box center [363, 145] width 11 height 11
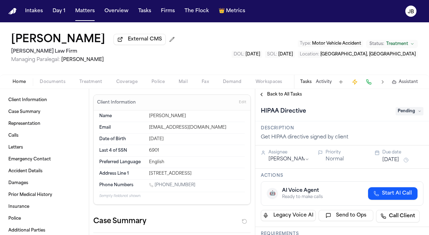
click at [324, 110] on div "HIPAA Directive" at bounding box center [326, 110] width 131 height 11
click at [405, 111] on span "Pending" at bounding box center [409, 111] width 28 height 8
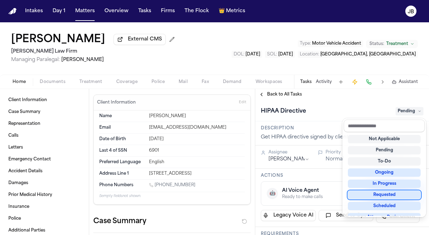
click at [391, 192] on div "Requested" at bounding box center [384, 194] width 73 height 8
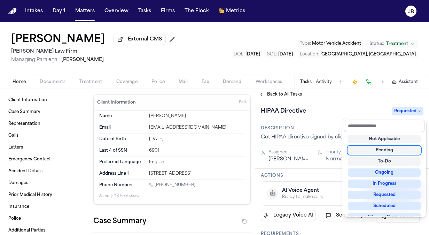
click at [318, 89] on div "**********" at bounding box center [342, 162] width 174 height 146
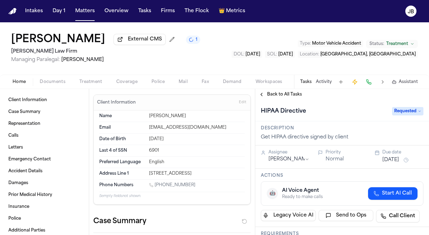
click at [399, 161] on button "[DATE]" at bounding box center [390, 159] width 17 height 7
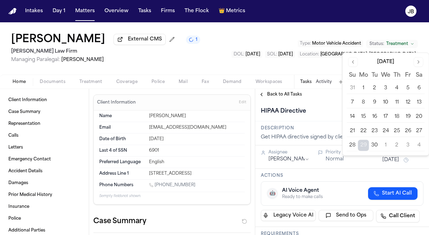
click at [385, 143] on button "1" at bounding box center [385, 145] width 11 height 11
click at [308, 101] on div "HIPAA Directive Requested" at bounding box center [342, 110] width 174 height 21
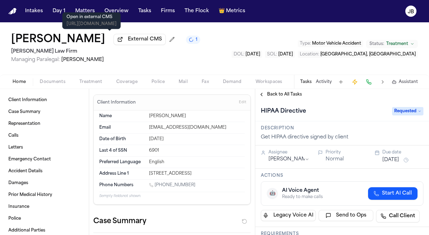
click at [89, 12] on button "Matters" at bounding box center [84, 11] width 25 height 13
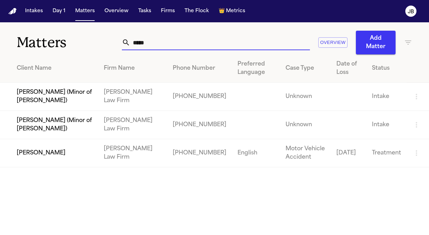
drag, startPoint x: 154, startPoint y: 46, endPoint x: 61, endPoint y: 55, distance: 93.7
click at [61, 55] on div "Matters ***** Overview Add Matter Client Name Firm Name Phone Number Preferred …" at bounding box center [214, 94] width 429 height 145
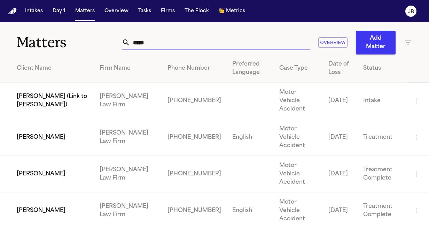
type input "*****"
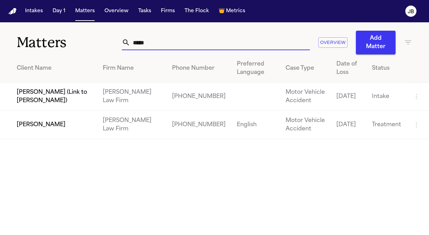
click at [39, 130] on td "[PERSON_NAME]" at bounding box center [48, 125] width 97 height 28
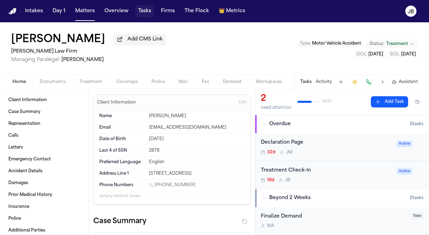
click at [149, 15] on button "Tasks" at bounding box center [144, 11] width 18 height 13
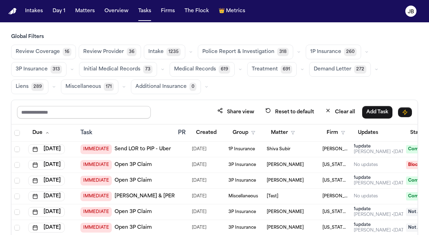
click at [130, 111] on input "text" at bounding box center [84, 112] width 134 height 13
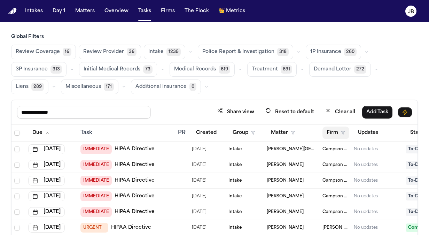
type input "**********"
click at [347, 128] on button "Firm" at bounding box center [335, 132] width 27 height 13
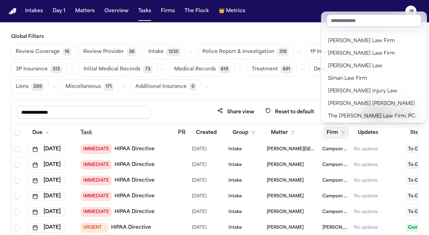
scroll to position [690, 0]
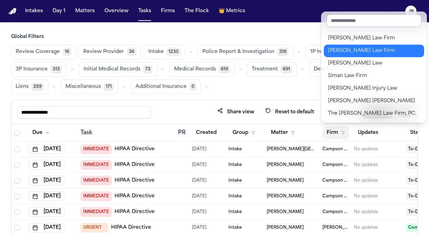
click at [355, 52] on div "[PERSON_NAME] Law Firm" at bounding box center [374, 51] width 92 height 8
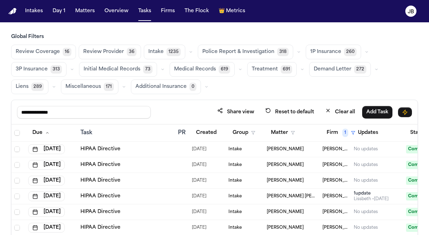
click at [188, 109] on div "**********" at bounding box center [214, 111] width 395 height 13
click at [418, 140] on div "**********" at bounding box center [214, 157] width 429 height 249
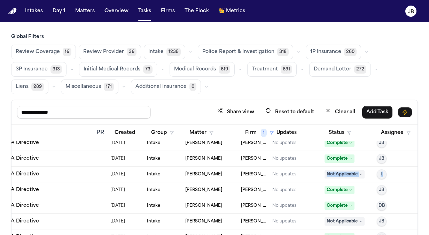
scroll to position [179, 92]
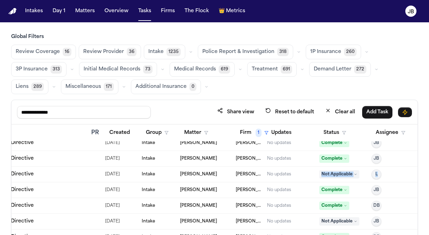
drag, startPoint x: 388, startPoint y: 175, endPoint x: 377, endPoint y: 179, distance: 11.5
click at [377, 179] on tr "[DATE] HIPAA Directive [DATE] Intake [PERSON_NAME] [PERSON_NAME] Law Firm No up…" at bounding box center [171, 174] width 493 height 16
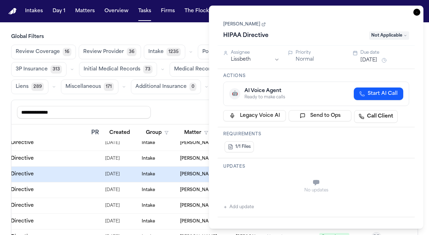
click at [416, 11] on icon "button" at bounding box center [416, 12] width 7 height 7
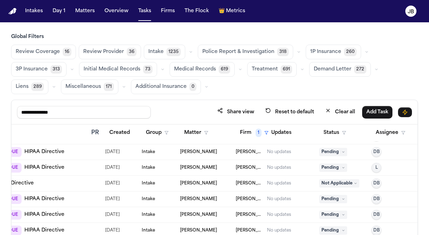
scroll to position [1128, 92]
